Goal: Task Accomplishment & Management: Manage account settings

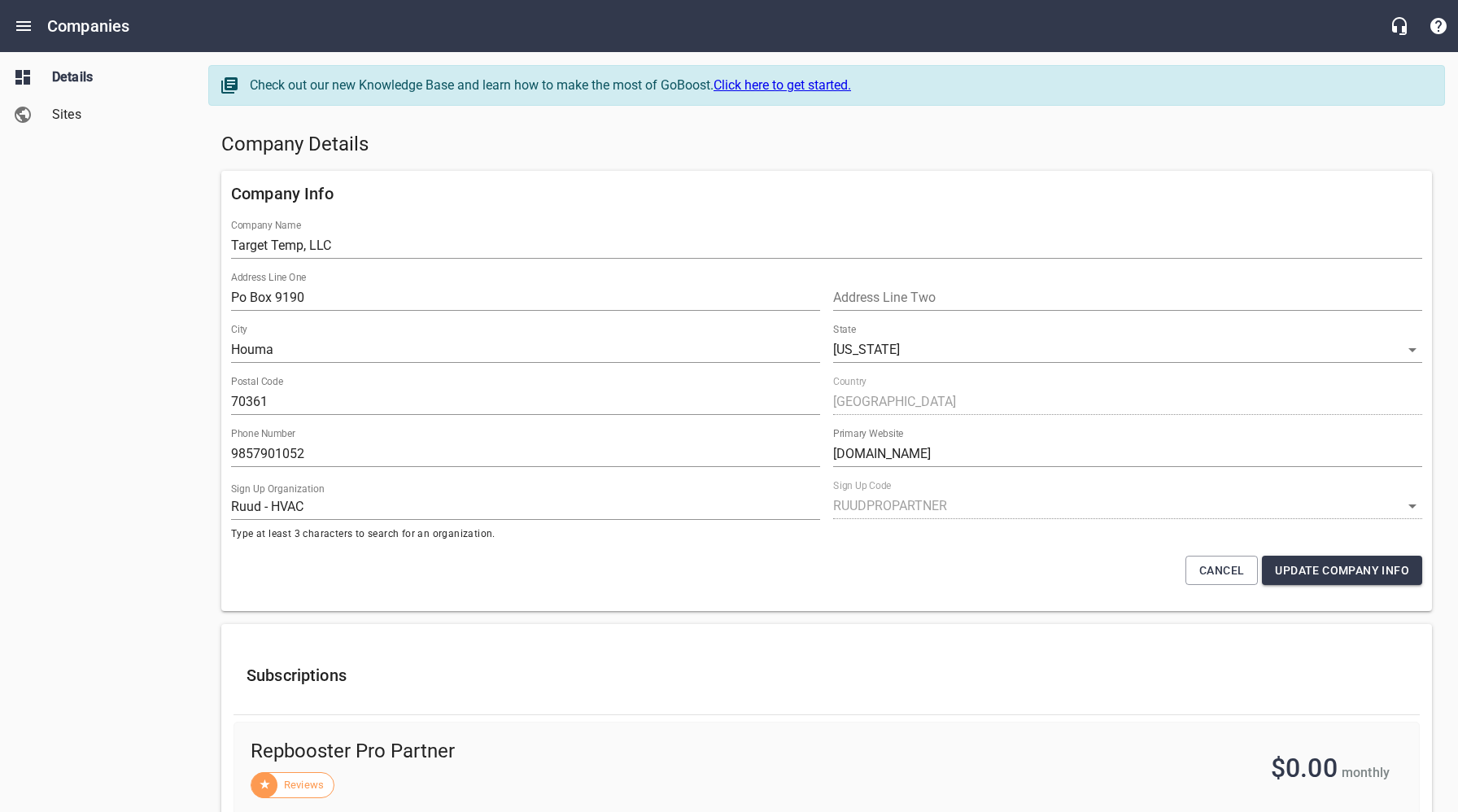
select select "[US_STATE]"
select select "63"
click at [535, 153] on h5 "Company Details" at bounding box center [826, 145] width 1211 height 26
click at [23, 27] on icon "Open drawer" at bounding box center [23, 25] width 19 height 19
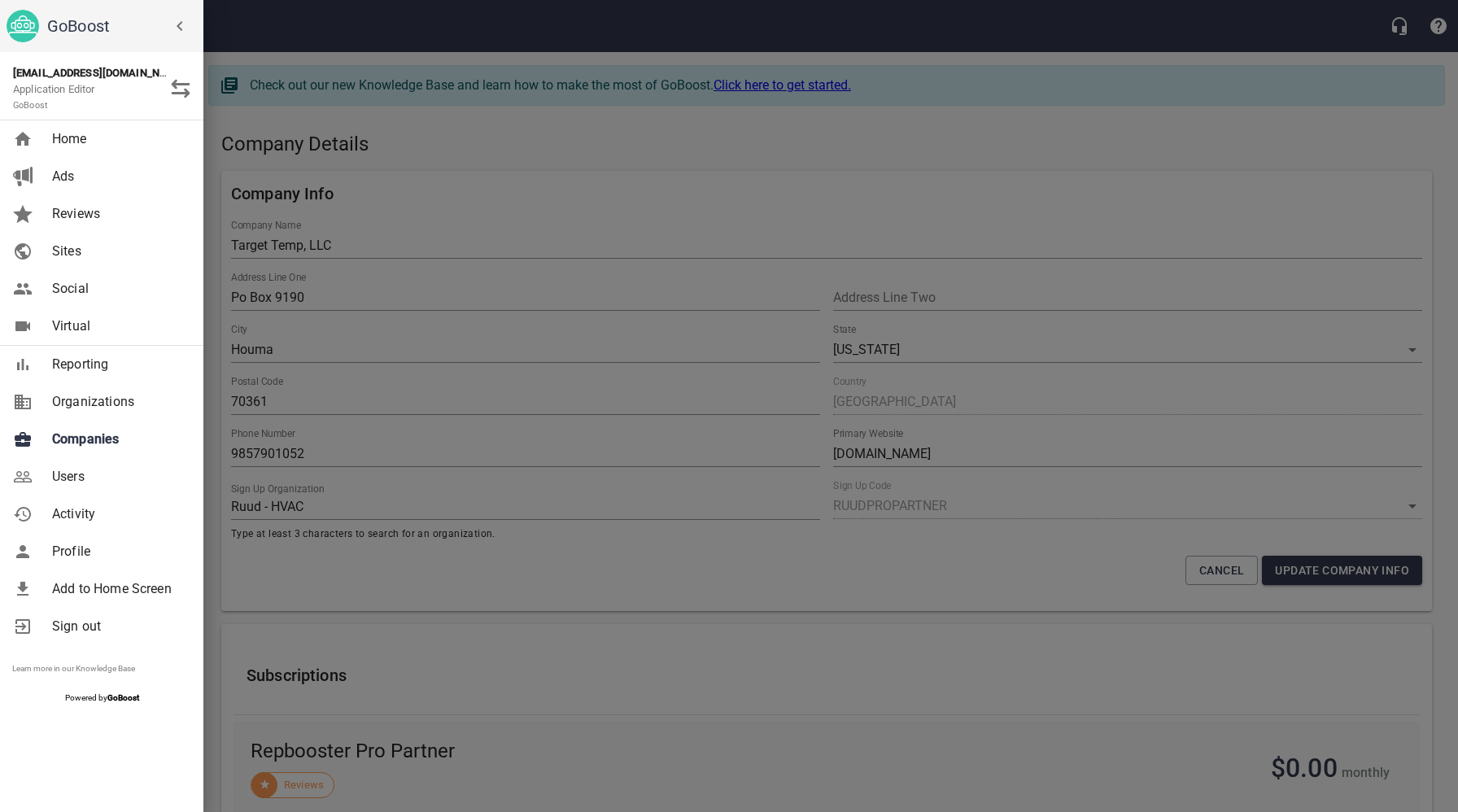
click at [103, 444] on span "Companies" at bounding box center [119, 439] width 132 height 19
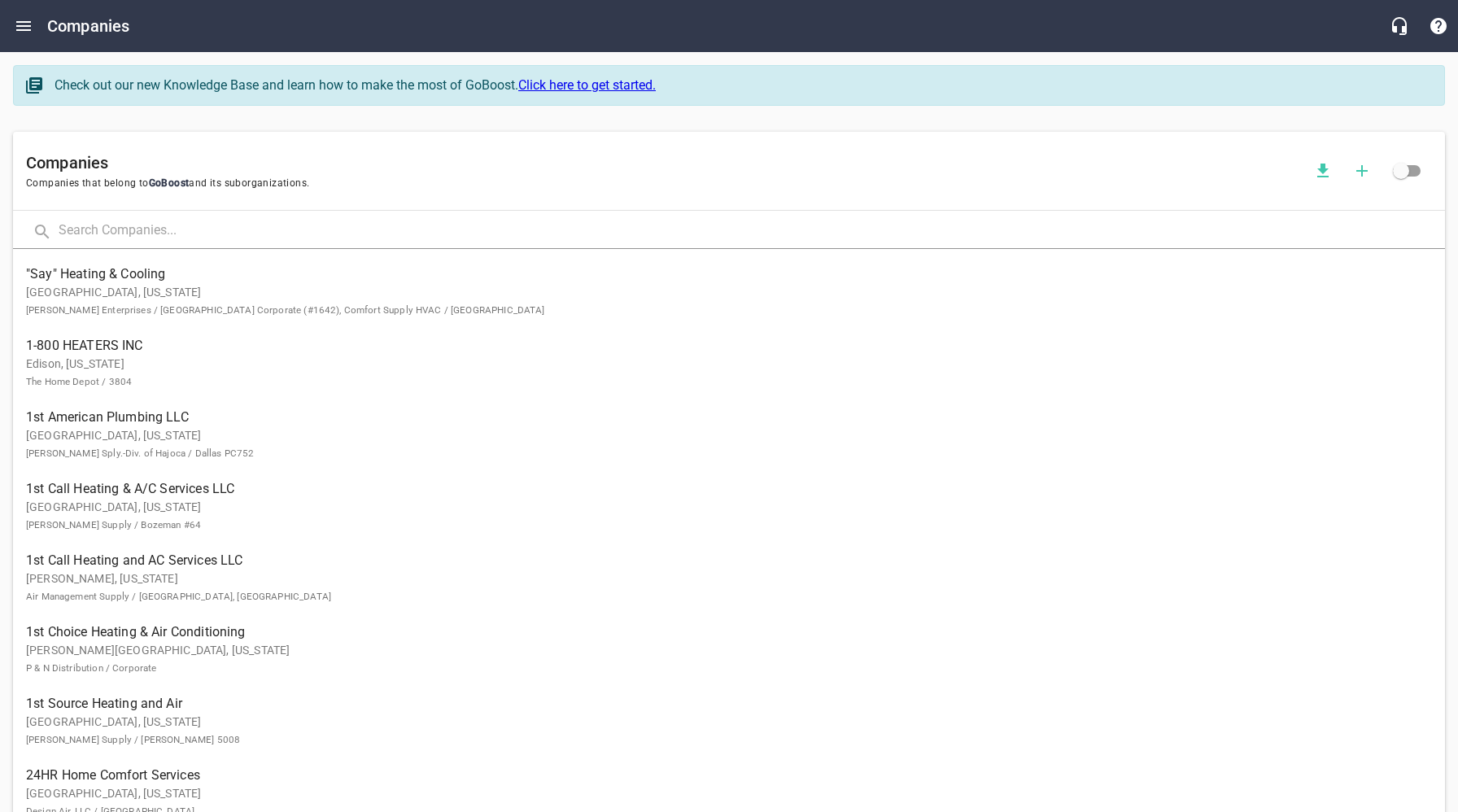
click at [212, 235] on input "text" at bounding box center [751, 231] width 1386 height 35
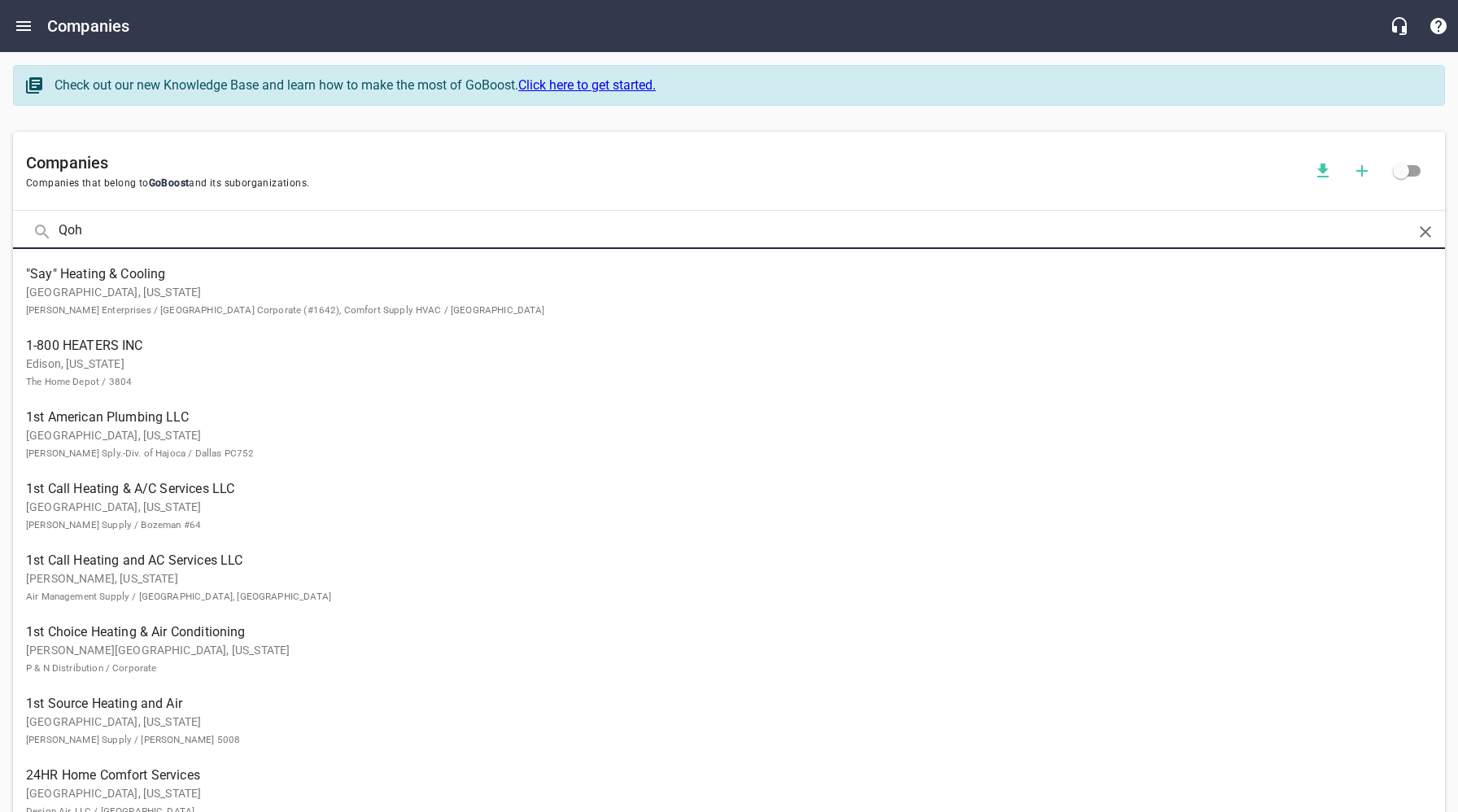
type input "Qoh"
click button at bounding box center [0, 0] width 0 height 0
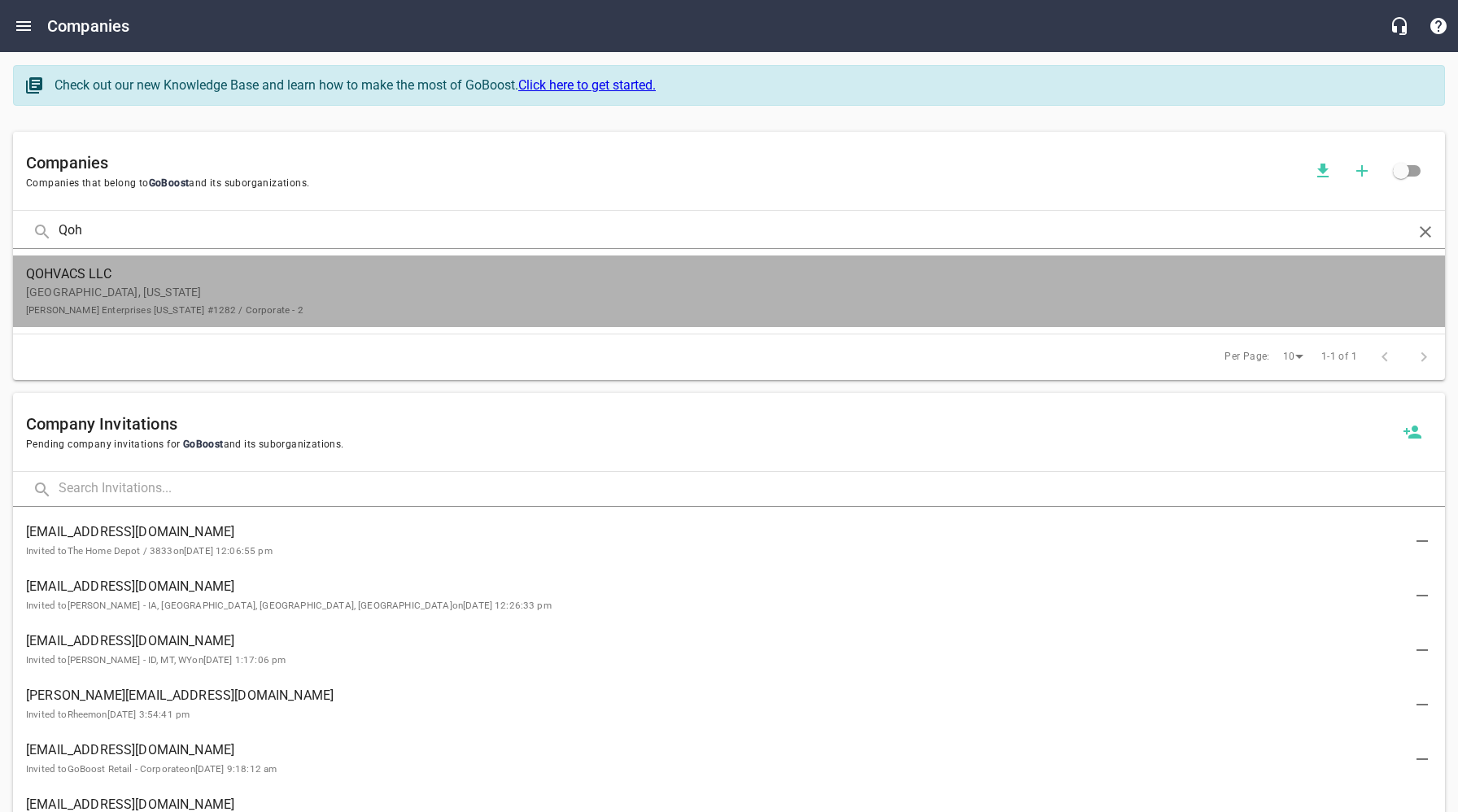
click at [179, 300] on p "Madison, Indiana Ferguson Enterprises Kentucky #1282 / Corporate - 2" at bounding box center [716, 301] width 1380 height 34
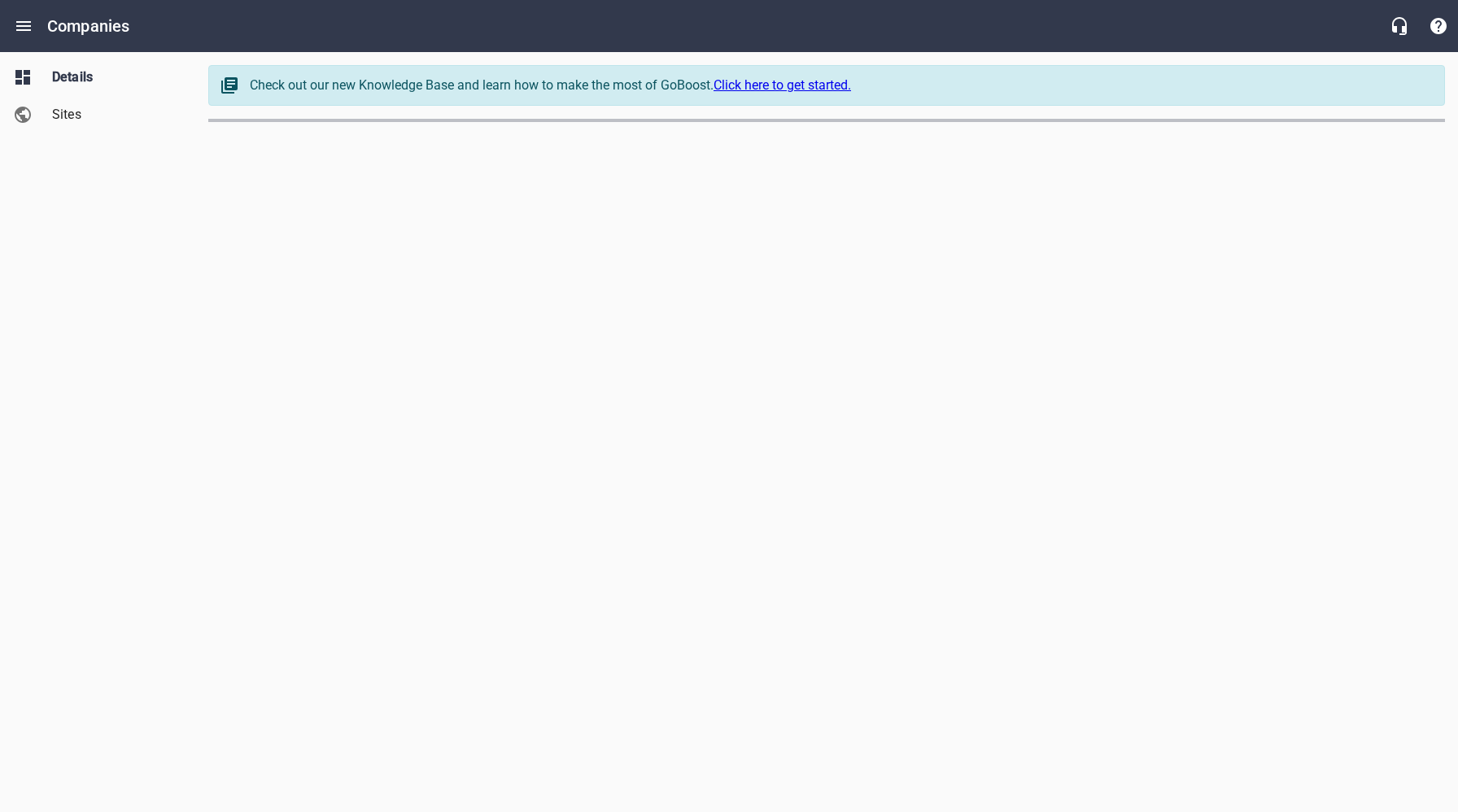
select select "[US_STATE]"
select select "4402"
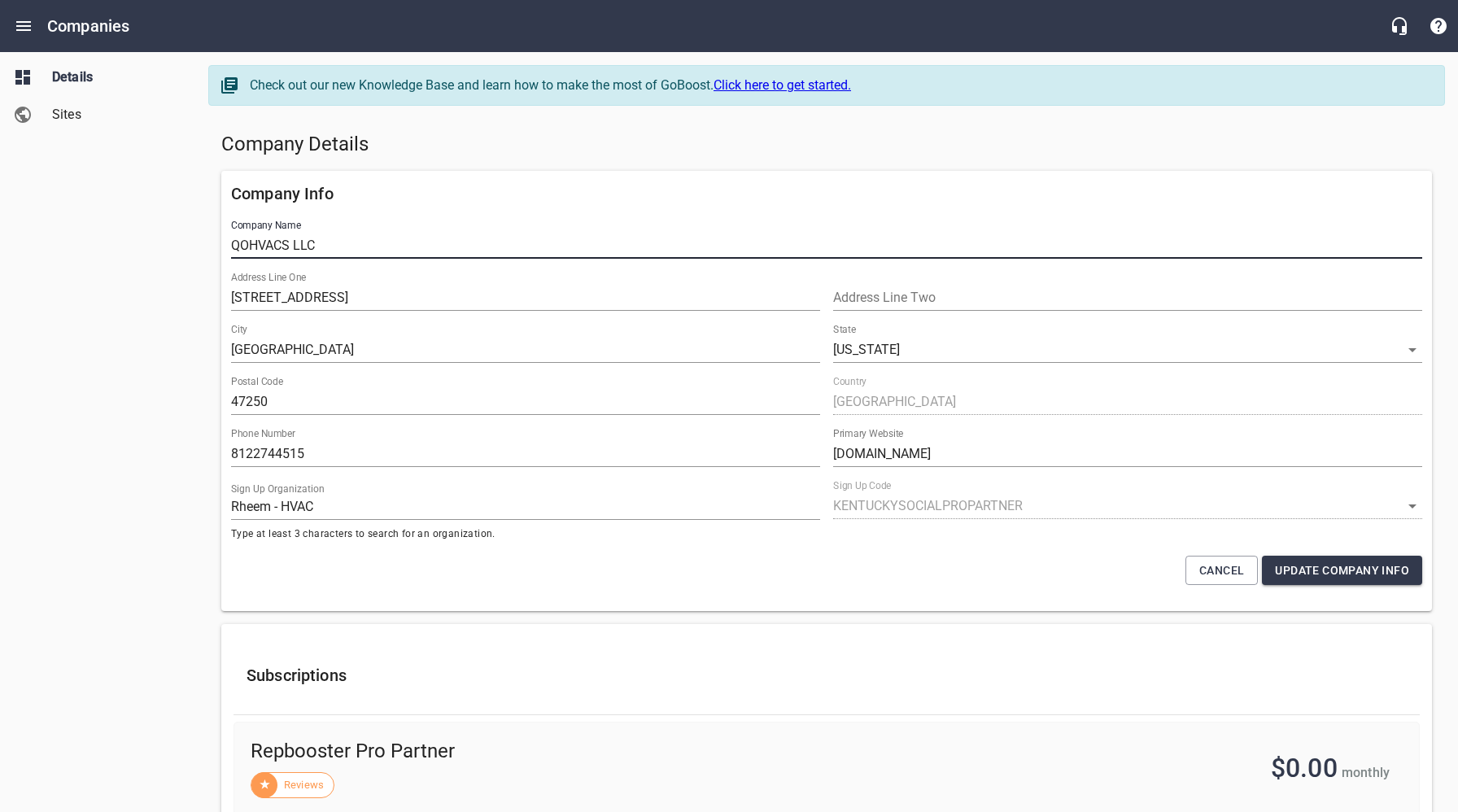
drag, startPoint x: 342, startPoint y: 237, endPoint x: 207, endPoint y: 240, distance: 135.0
drag, startPoint x: 306, startPoint y: 243, endPoint x: 189, endPoint y: 241, distance: 117.0
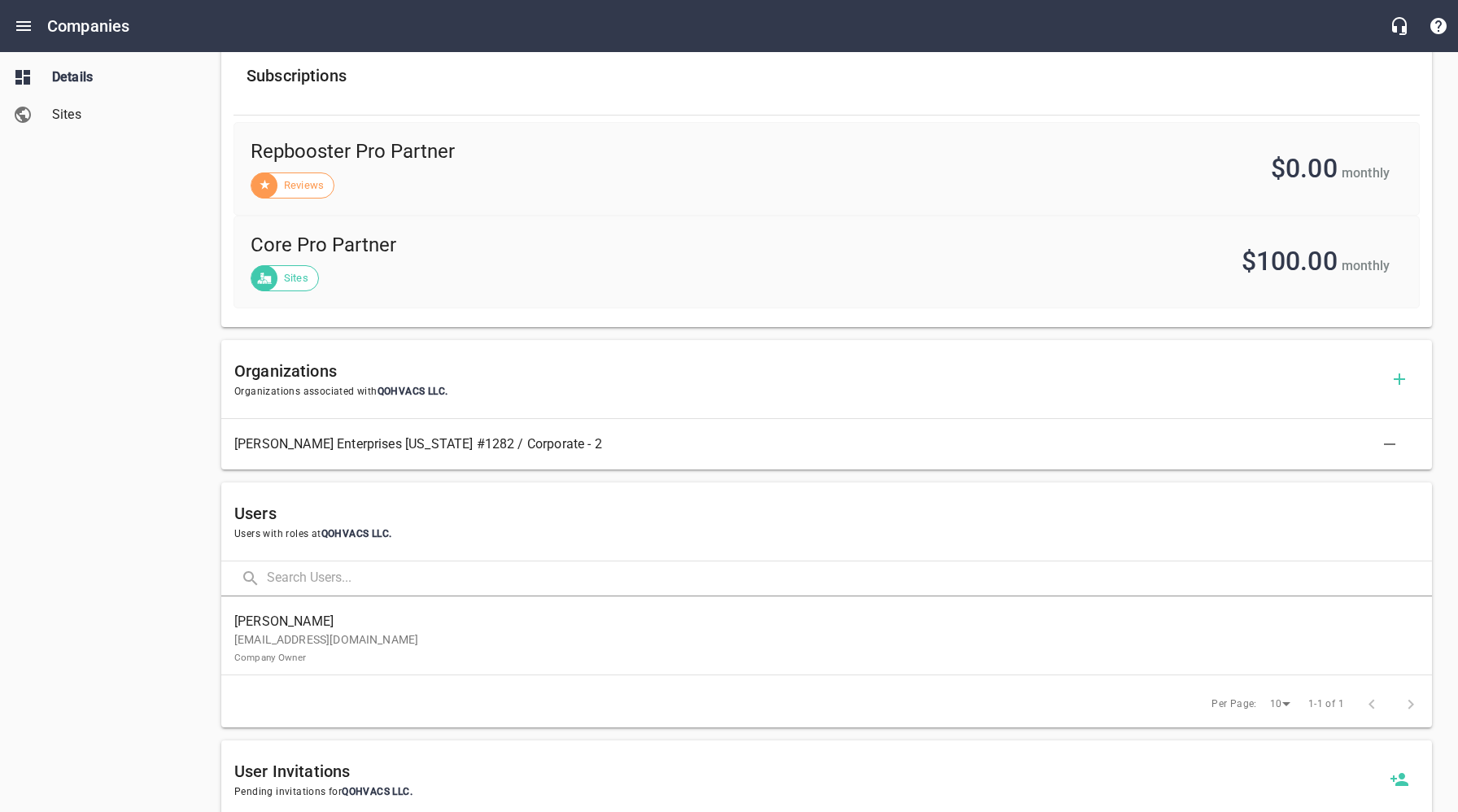
scroll to position [732, 0]
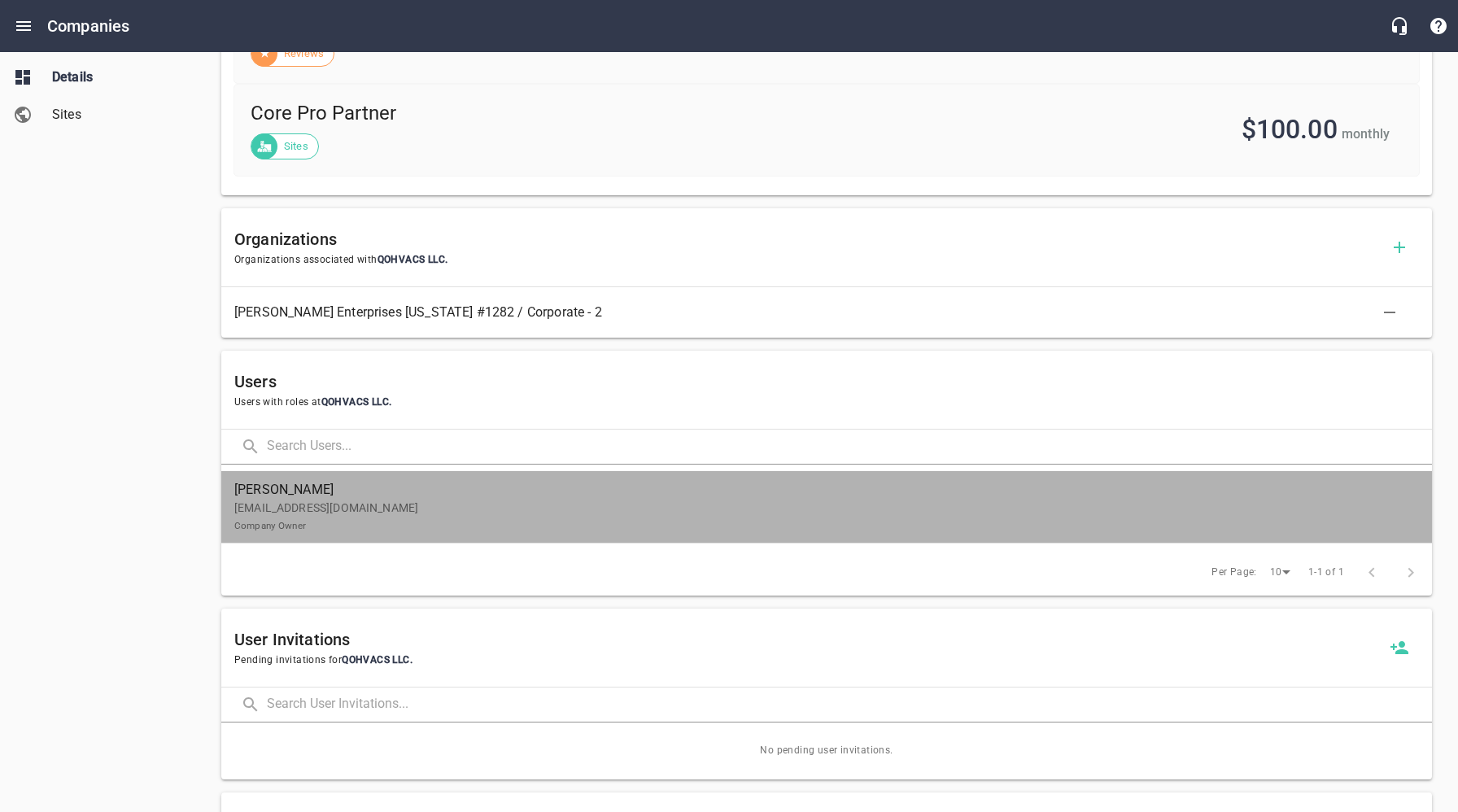
click at [347, 508] on p "qohvacs@gmail.com Company Owner" at bounding box center [820, 516] width 1172 height 34
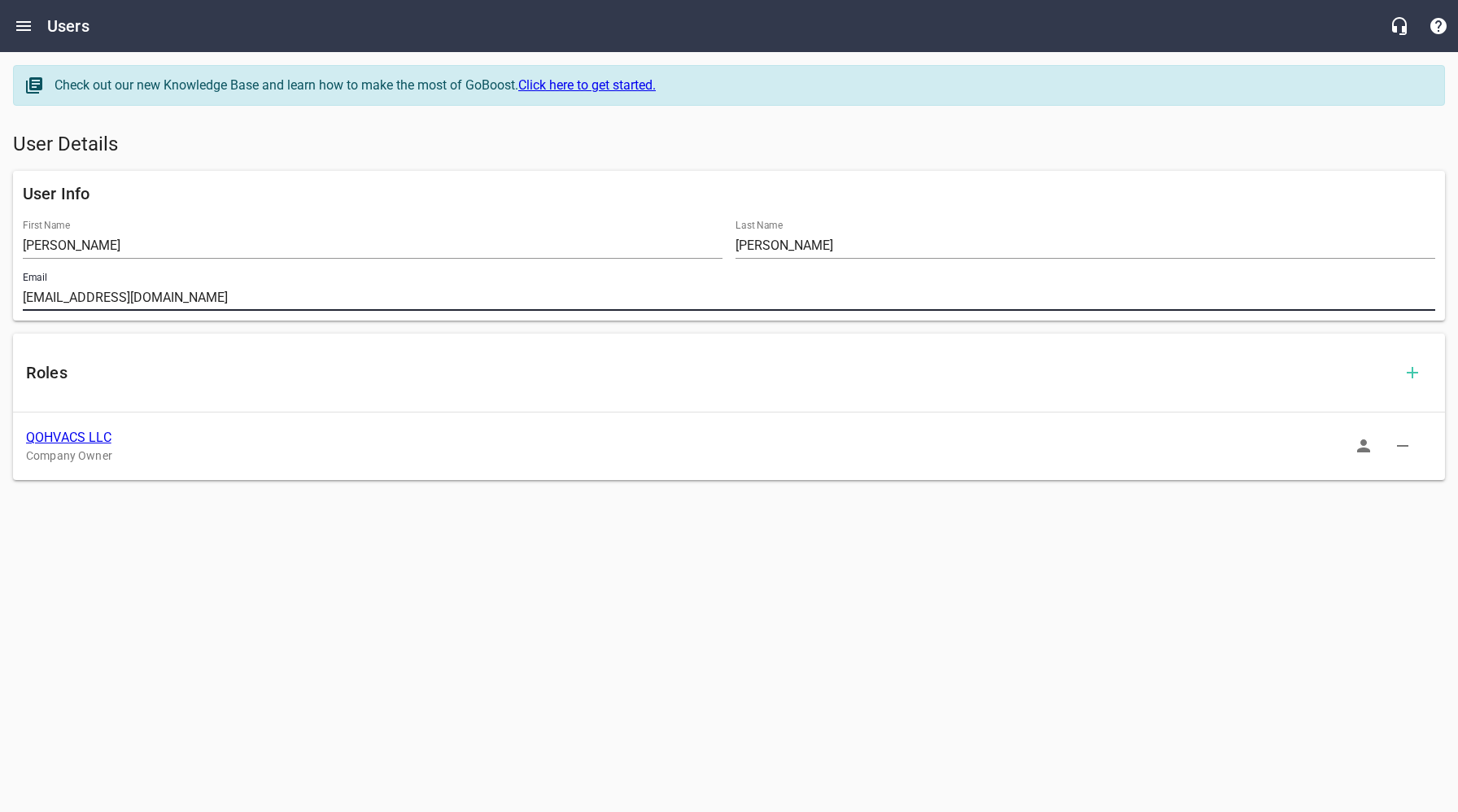
drag, startPoint x: 163, startPoint y: 298, endPoint x: 12, endPoint y: 299, distance: 151.0
click at [13, 299] on div "User Info First Name DANIEL Last Name JONES Email qohvacs@gmail.com" at bounding box center [728, 246] width 1432 height 150
click at [88, 442] on link "QOHVACS LLC" at bounding box center [69, 437] width 86 height 15
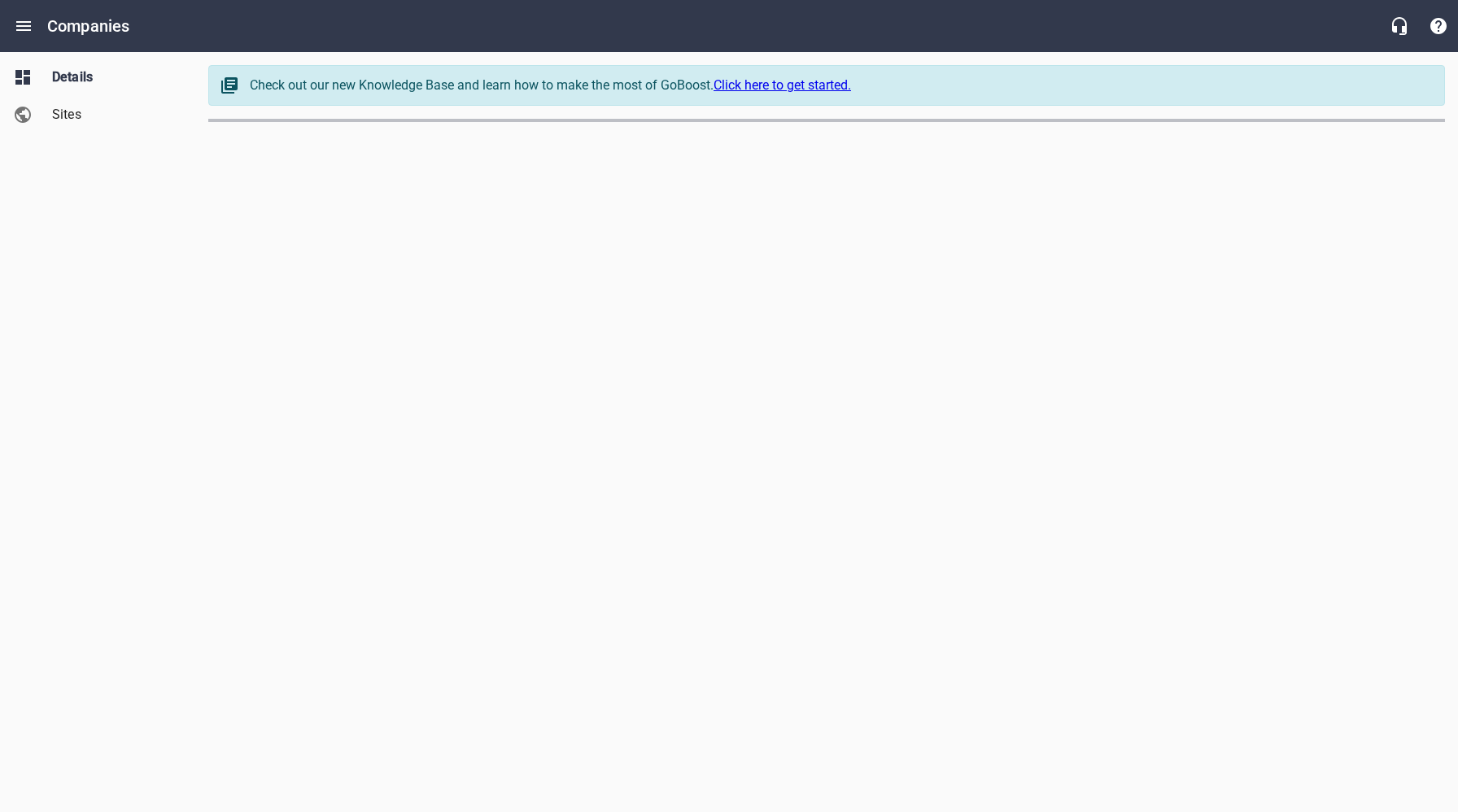
select select "[US_STATE]"
select select "4402"
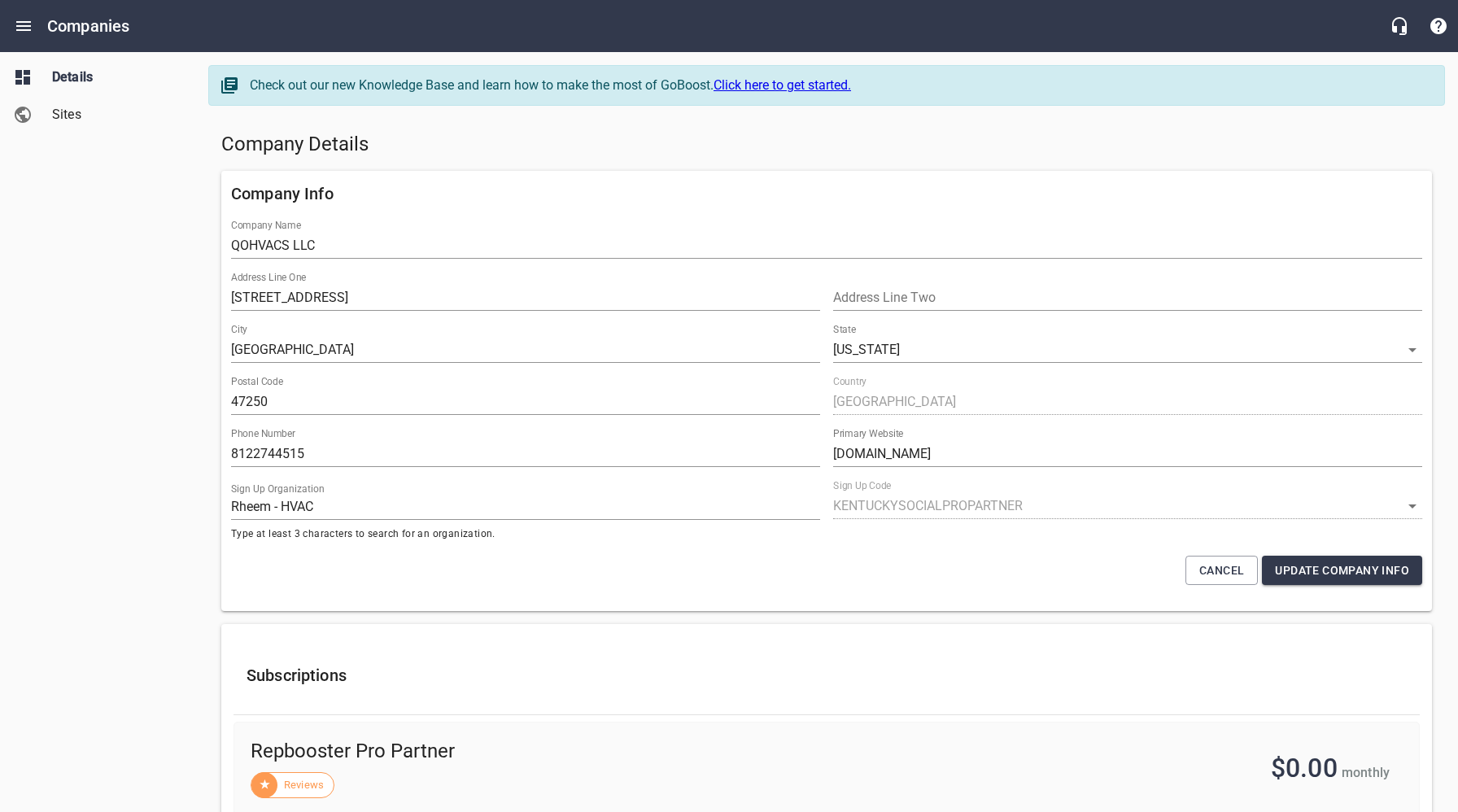
click at [730, 126] on div "Company Details" at bounding box center [826, 145] width 1223 height 39
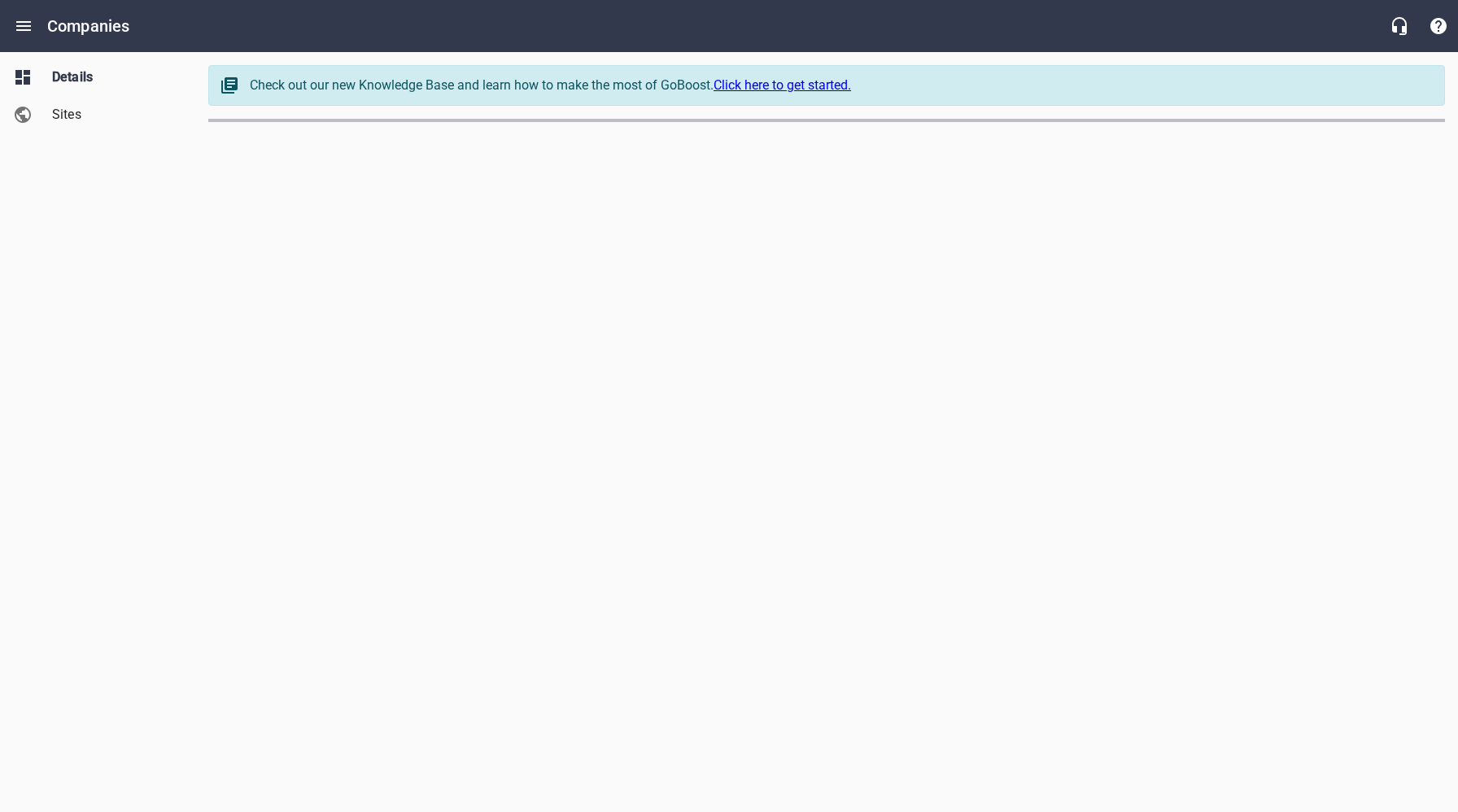
select select "[US_STATE]"
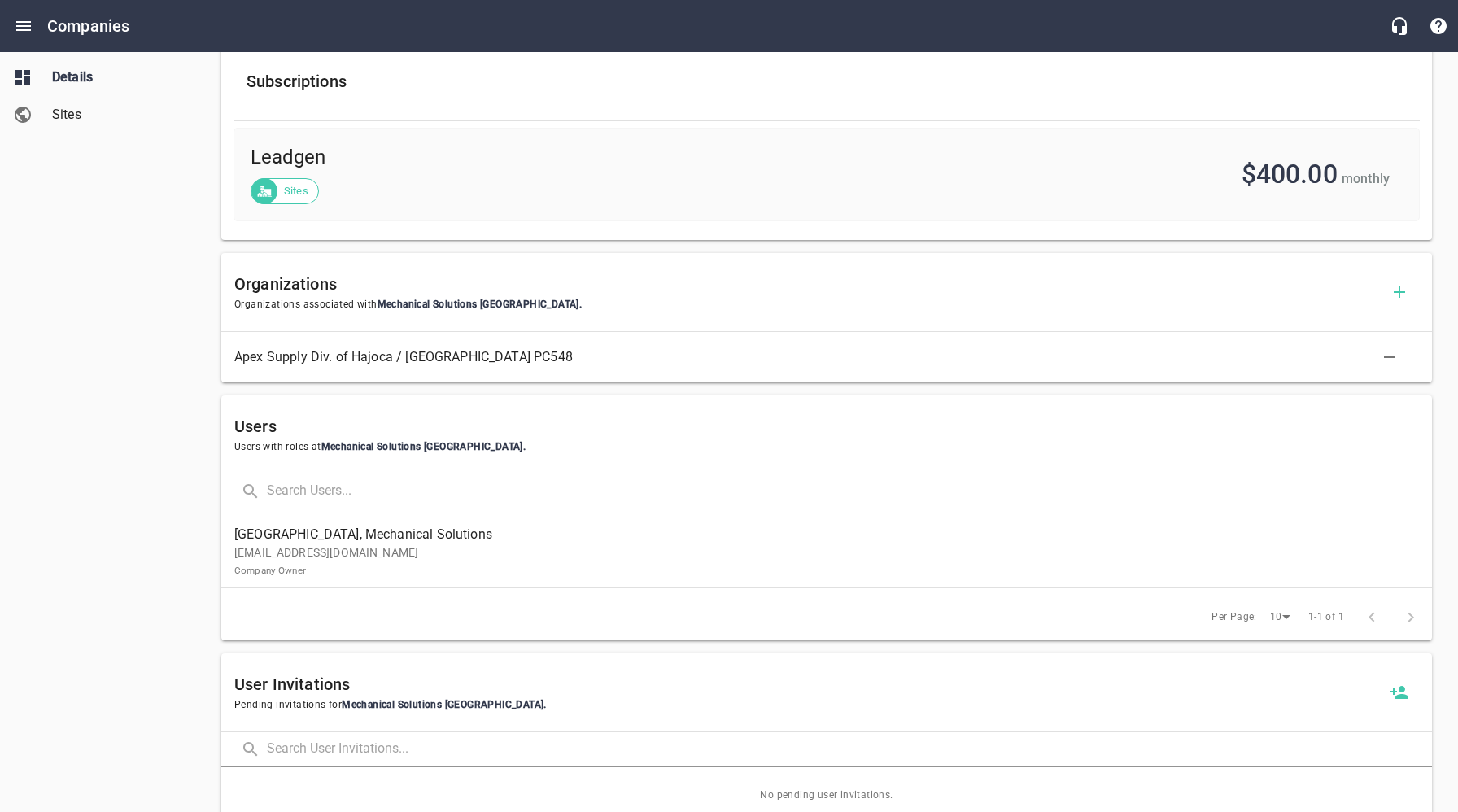
scroll to position [627, 0]
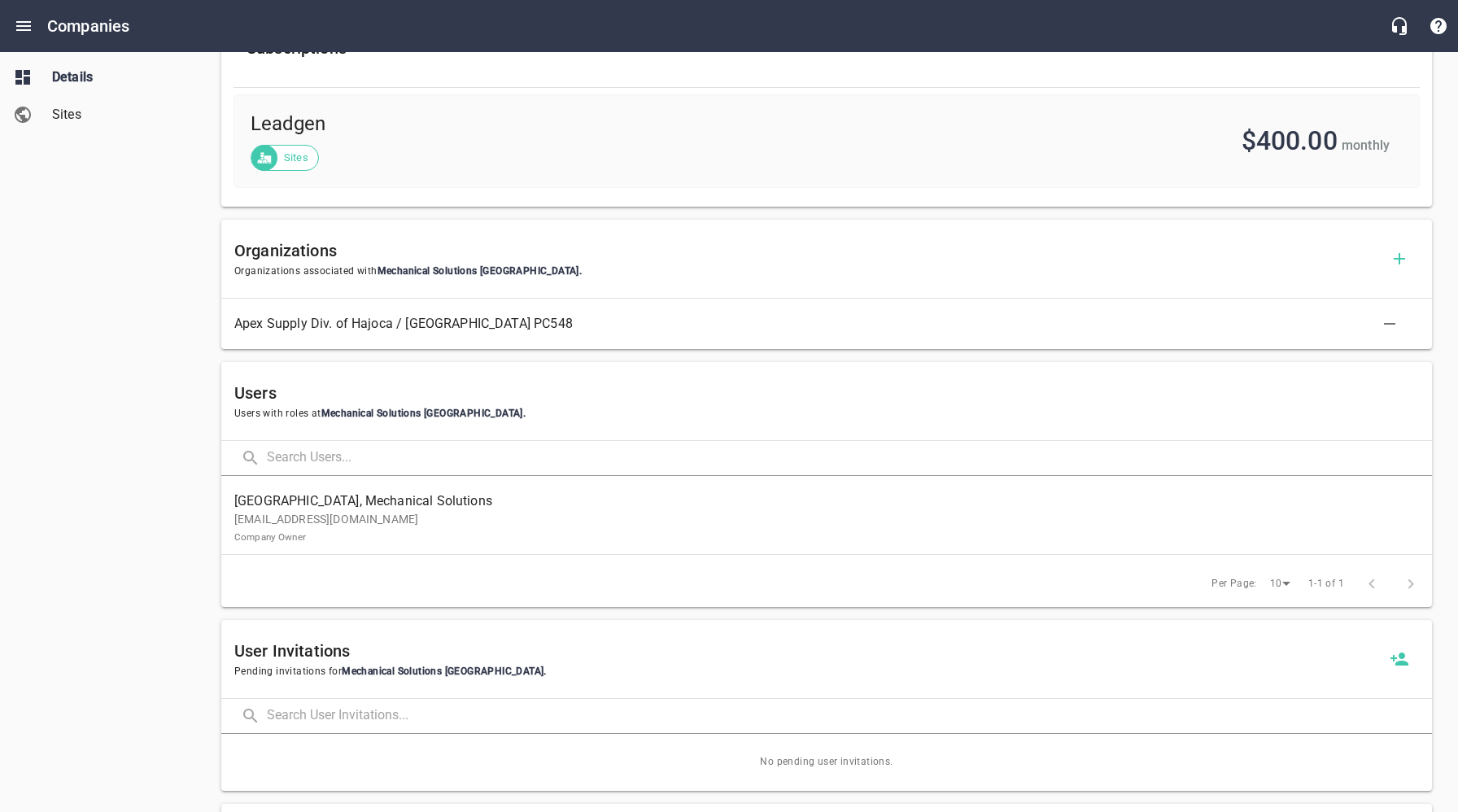
click at [384, 525] on p "[EMAIL_ADDRESS][DOMAIN_NAME] Company Owner" at bounding box center [820, 528] width 1172 height 34
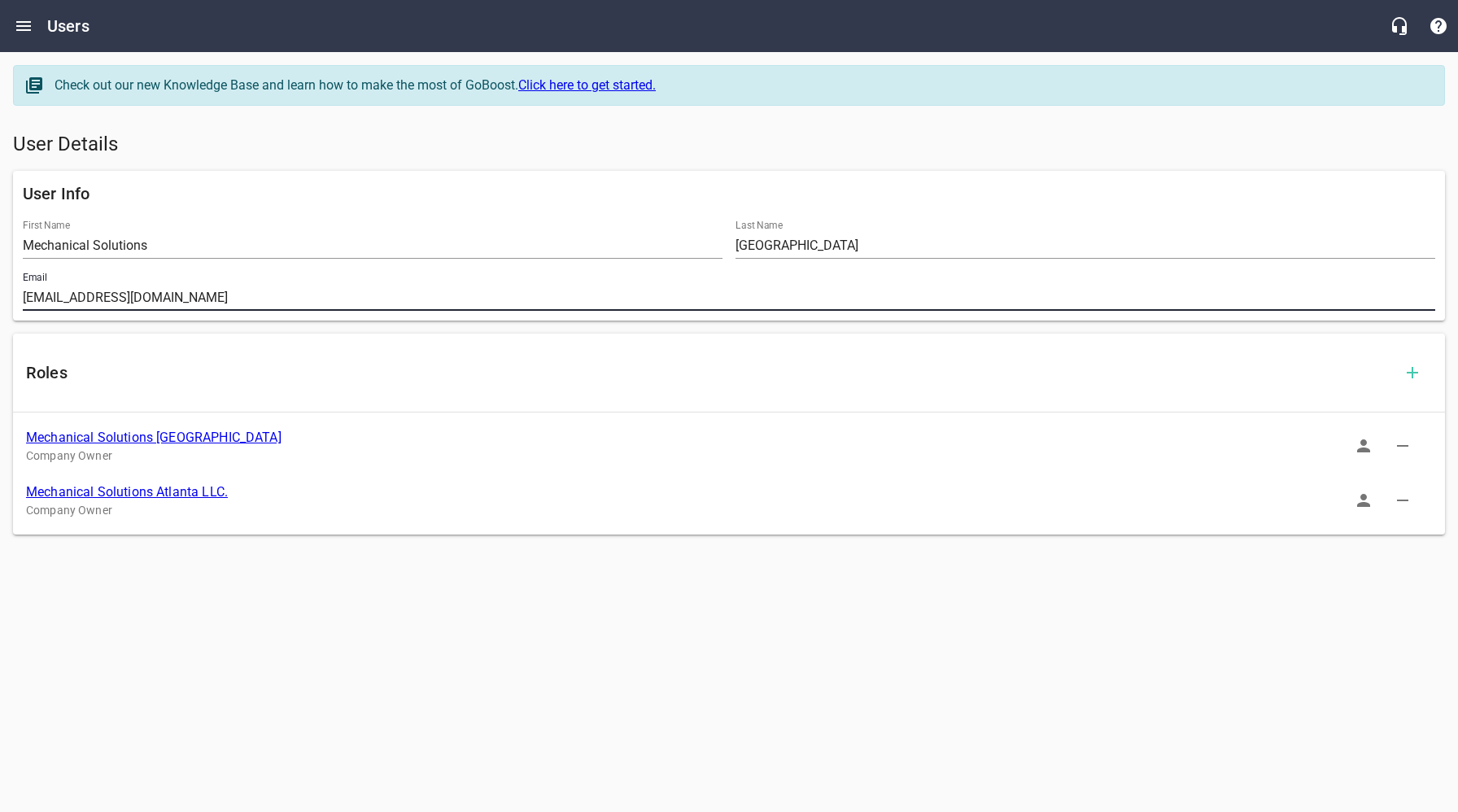
drag, startPoint x: 179, startPoint y: 297, endPoint x: 9, endPoint y: 307, distance: 170.3
click at [0, 295] on div "Check out our new Knowledge Base and learn how to make the most of GoBoost. Cli…" at bounding box center [729, 300] width 1458 height 495
click at [156, 436] on link "Mechanical Solutions [GEOGRAPHIC_DATA]" at bounding box center [154, 437] width 256 height 15
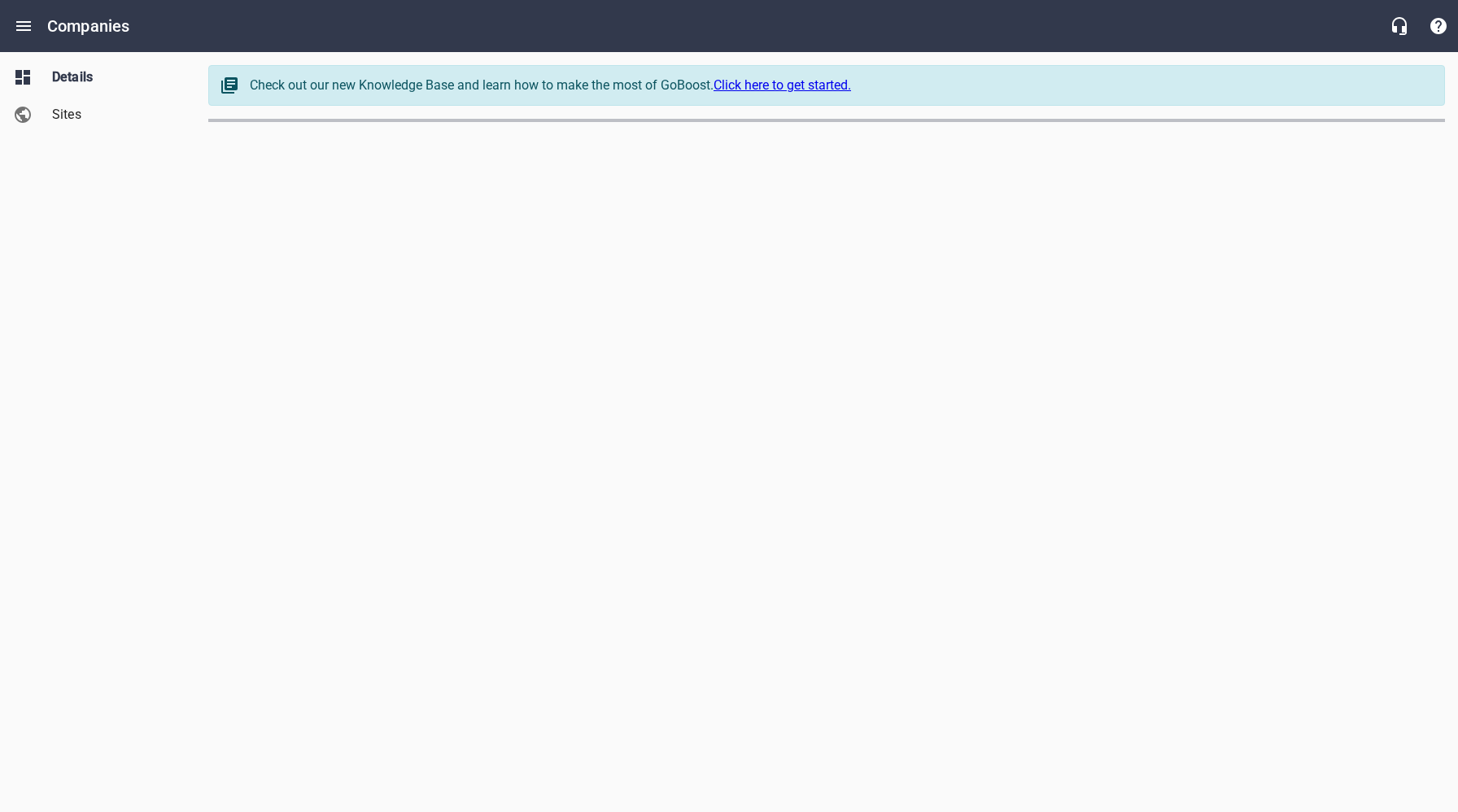
select select "[US_STATE]"
